Goal: Transaction & Acquisition: Purchase product/service

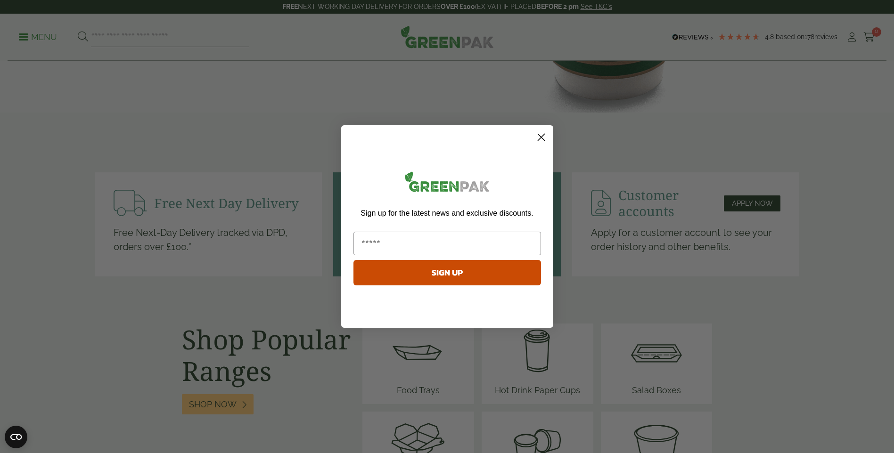
scroll to position [1131, 0]
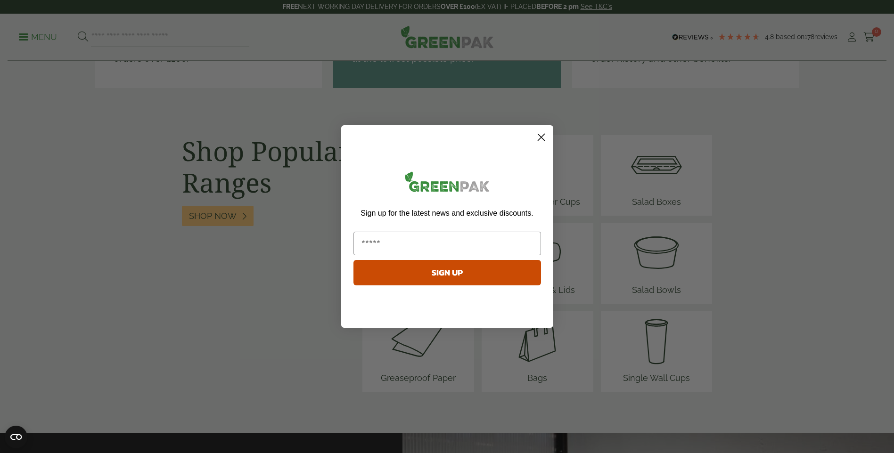
drag, startPoint x: 542, startPoint y: 136, endPoint x: 529, endPoint y: 279, distance: 143.8
click at [542, 135] on circle "Close dialog" at bounding box center [541, 138] width 16 height 16
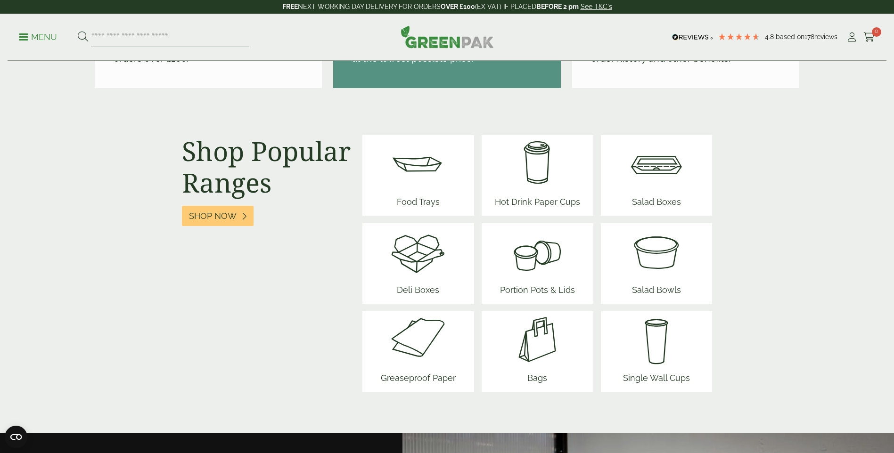
click at [418, 291] on span "Deli Boxes" at bounding box center [418, 292] width 57 height 24
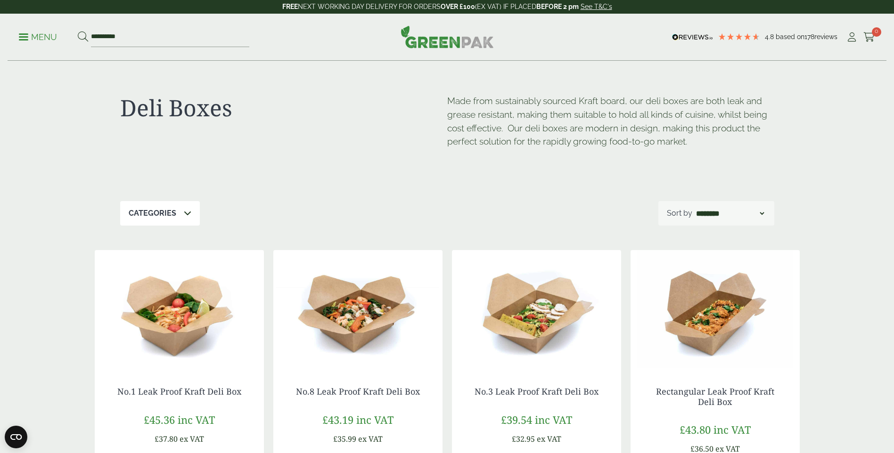
click at [24, 37] on span at bounding box center [23, 36] width 9 height 1
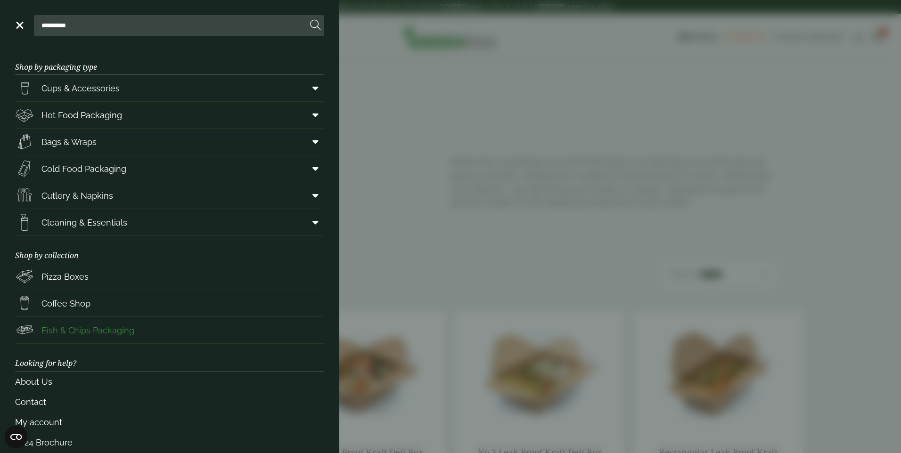
click at [104, 333] on span "Fish & Chips Packaging" at bounding box center [87, 330] width 93 height 13
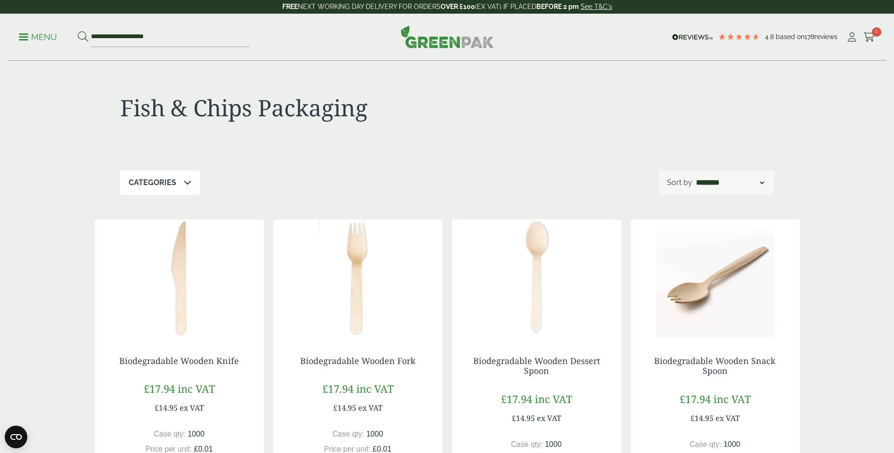
click at [23, 38] on p "Menu" at bounding box center [38, 37] width 38 height 11
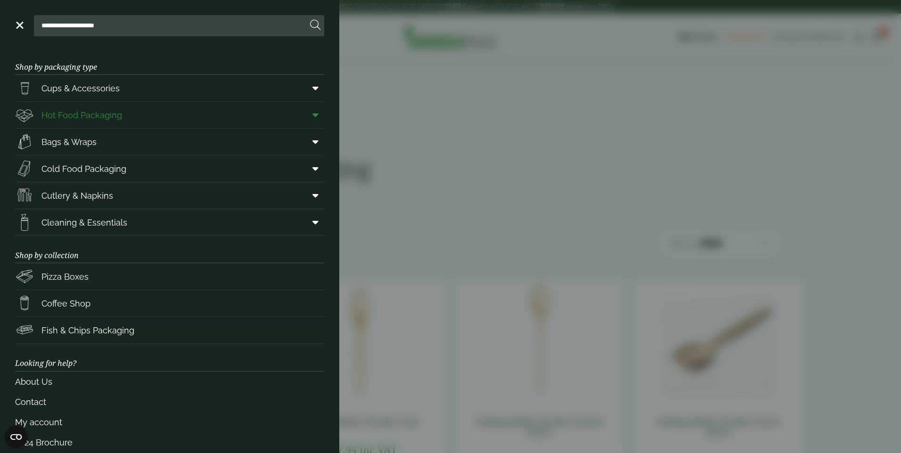
click at [312, 115] on icon at bounding box center [315, 114] width 6 height 9
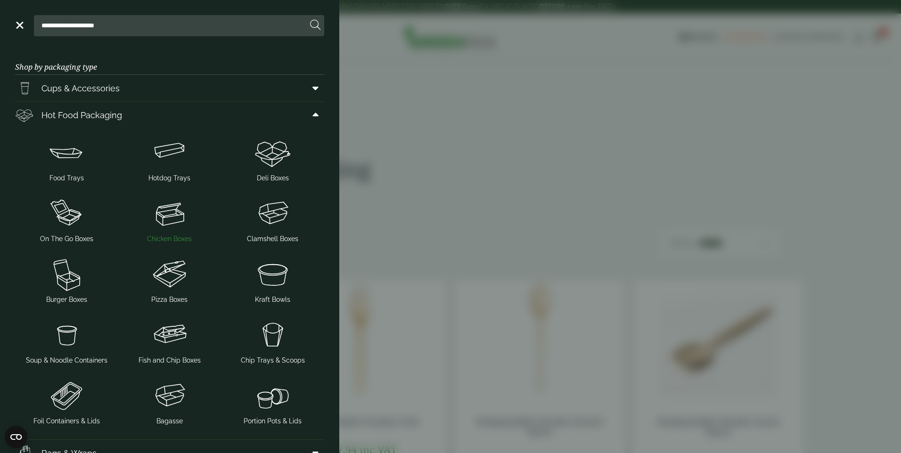
click at [172, 242] on span "Chicken Boxes" at bounding box center [169, 239] width 45 height 10
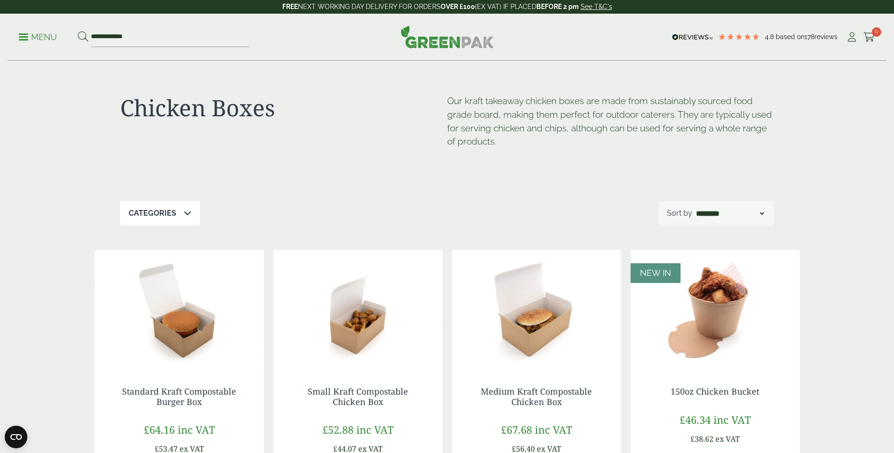
click at [23, 34] on link "Menu" at bounding box center [38, 36] width 38 height 9
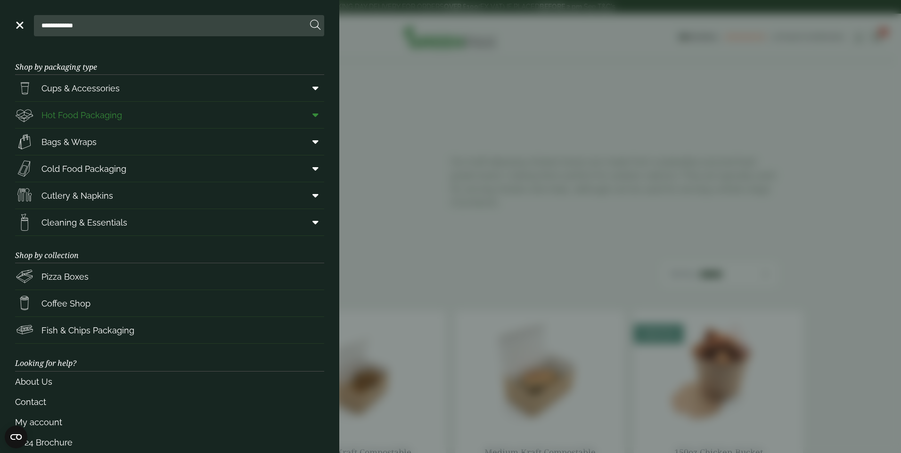
click at [312, 117] on icon at bounding box center [315, 114] width 6 height 9
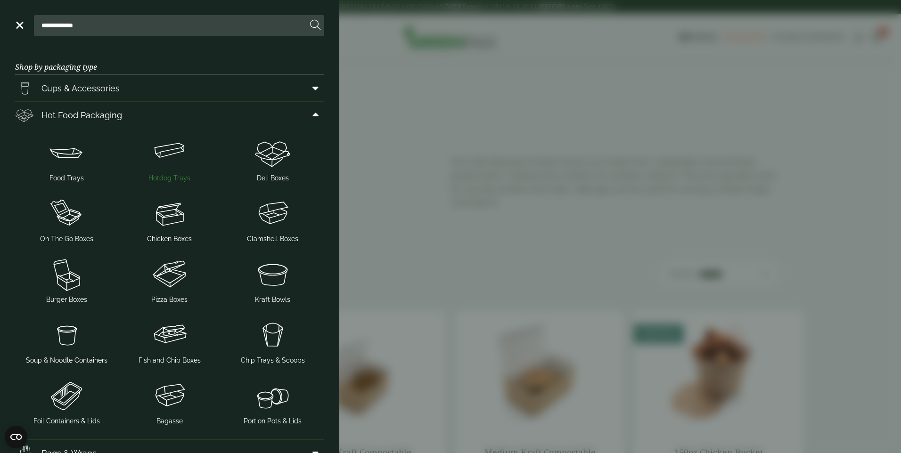
click at [157, 152] on img at bounding box center [170, 153] width 96 height 38
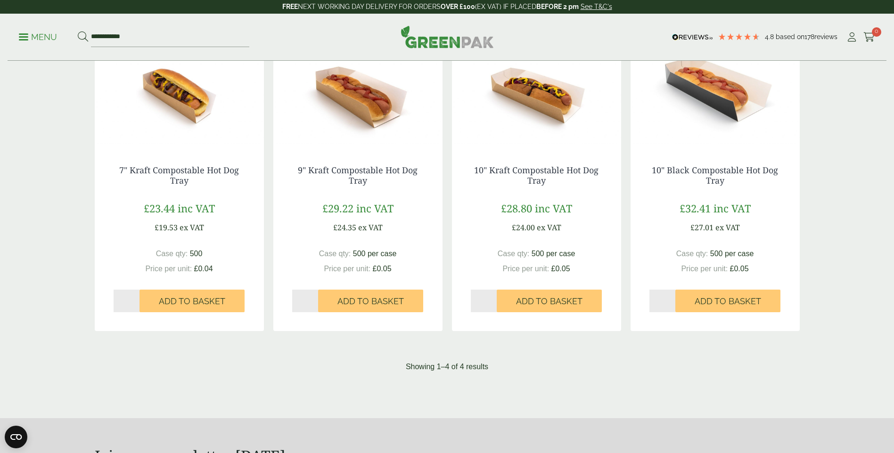
scroll to position [236, 0]
click at [532, 172] on link "10" Kraft Compostable Hot Dog Tray" at bounding box center [536, 175] width 124 height 22
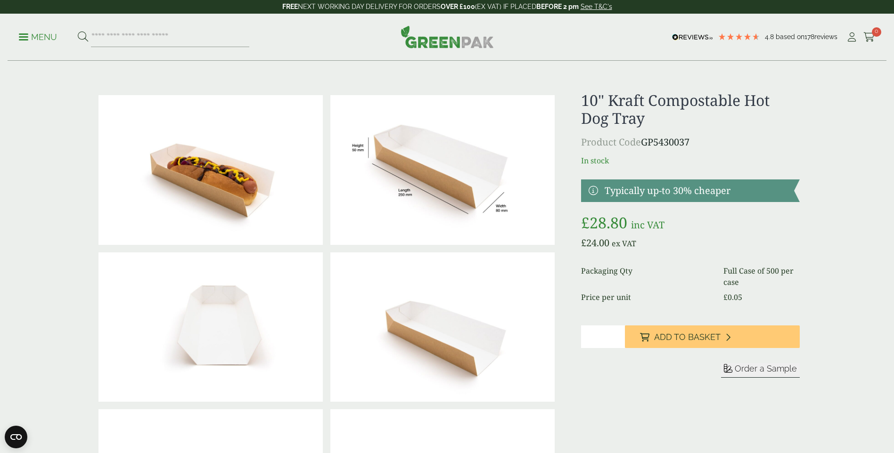
click at [23, 35] on p "Menu" at bounding box center [38, 37] width 38 height 11
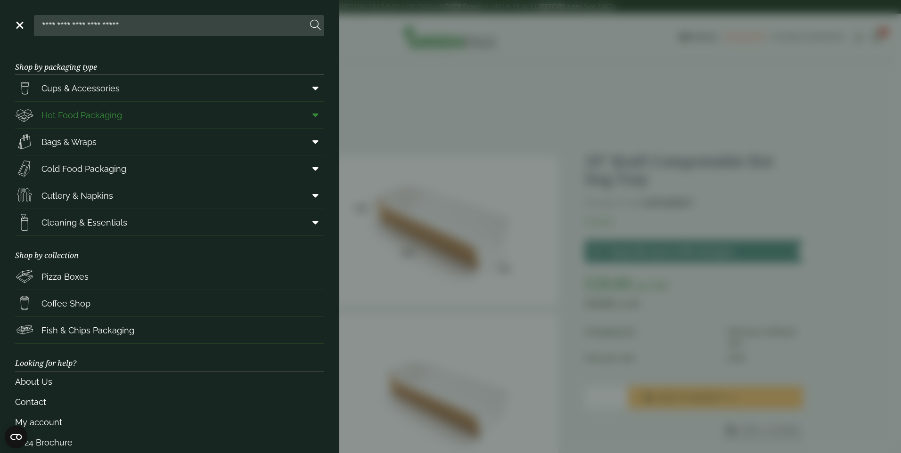
click at [311, 120] on span at bounding box center [313, 115] width 21 height 18
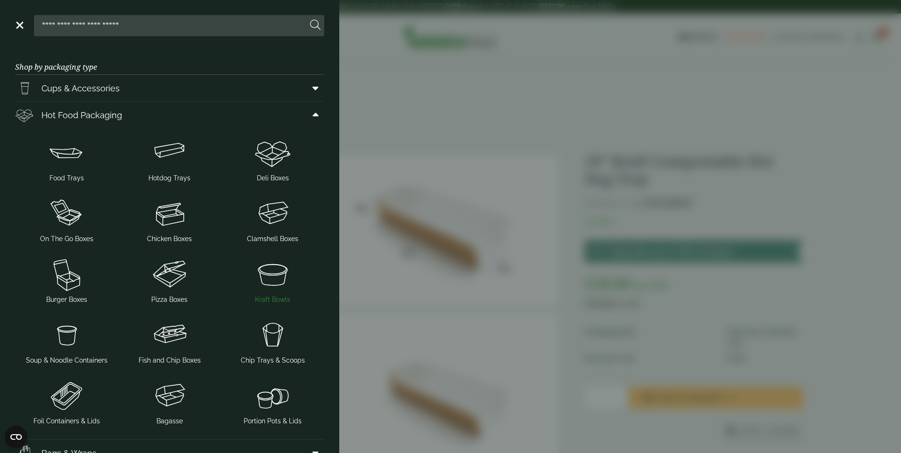
click at [264, 293] on img at bounding box center [273, 274] width 96 height 38
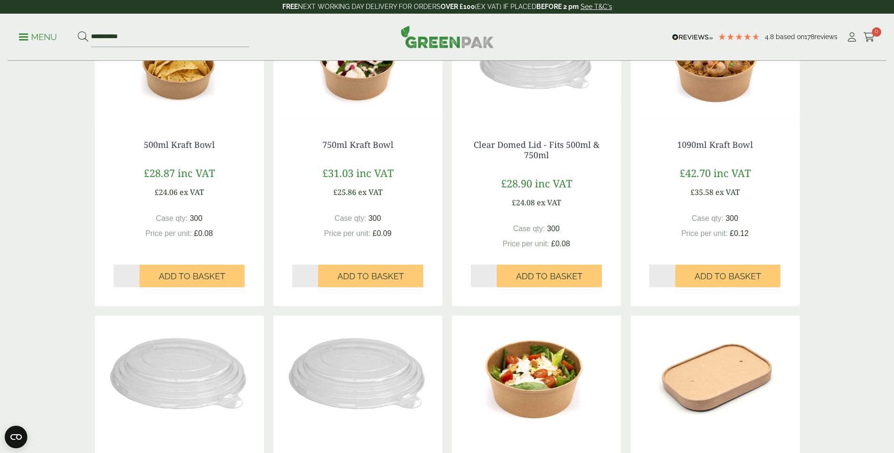
scroll to position [236, 0]
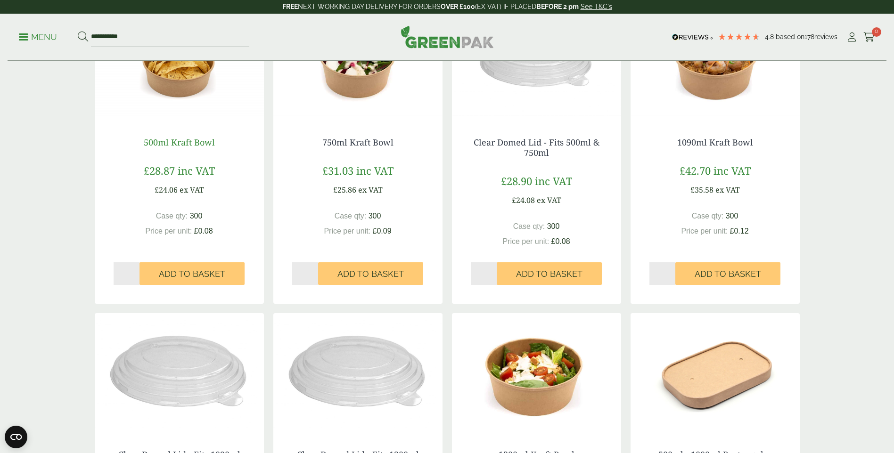
click at [179, 144] on link "500ml Kraft Bowl" at bounding box center [179, 142] width 71 height 11
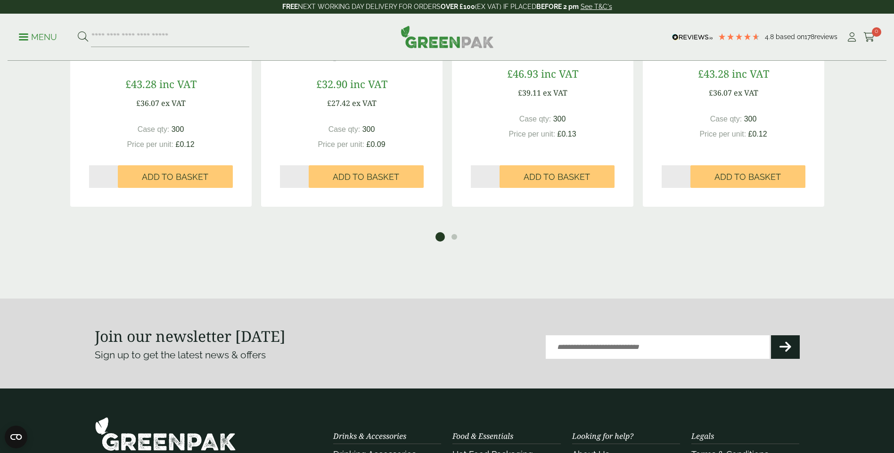
scroll to position [1508, 0]
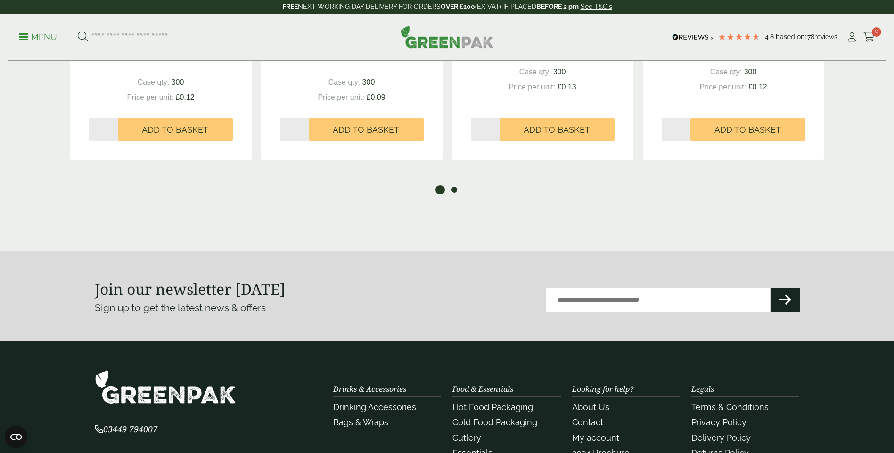
drag, startPoint x: 450, startPoint y: 190, endPoint x: 452, endPoint y: 200, distance: 10.5
click at [451, 189] on button "2" at bounding box center [454, 189] width 9 height 9
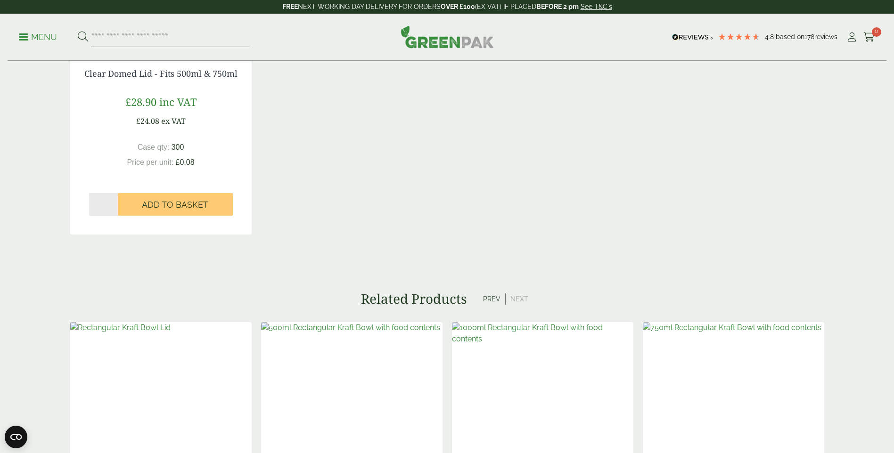
scroll to position [896, 0]
